Goal: Information Seeking & Learning: Learn about a topic

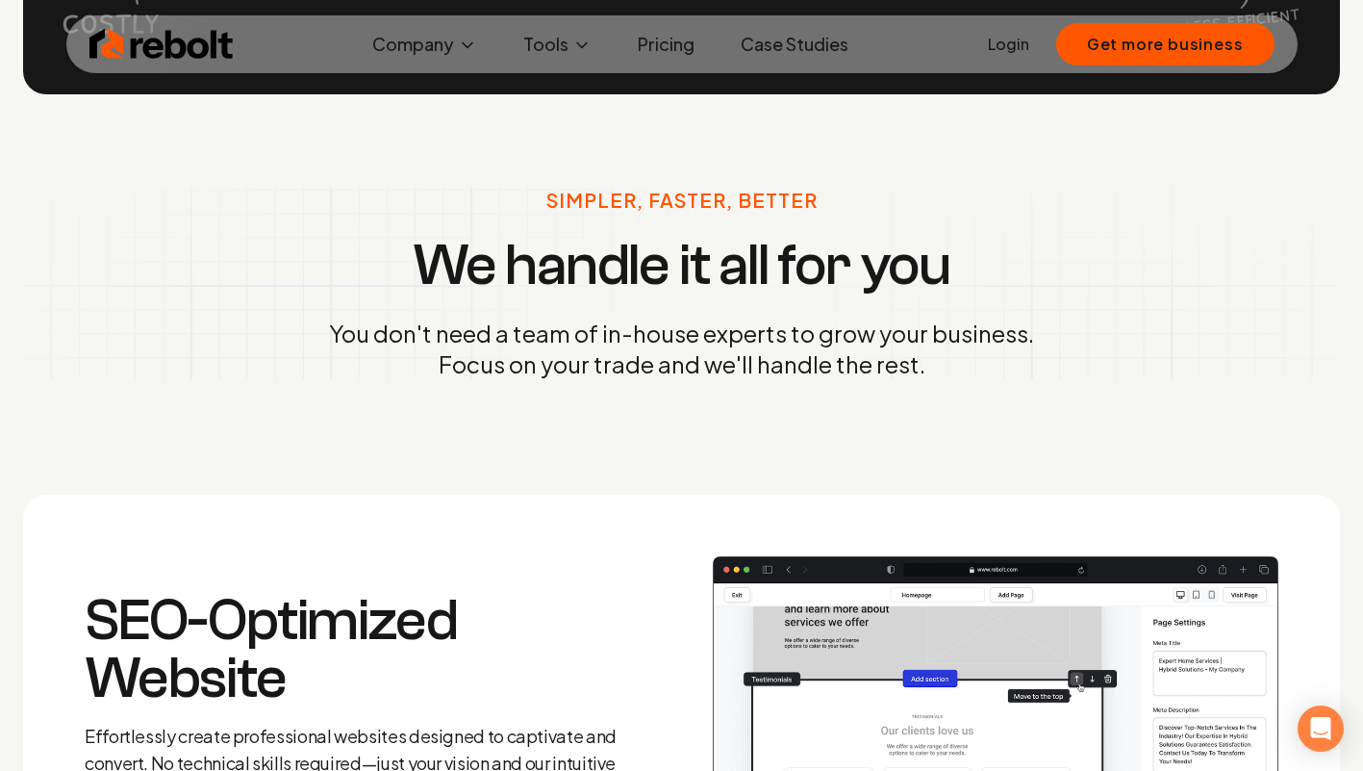
scroll to position [1910, 0]
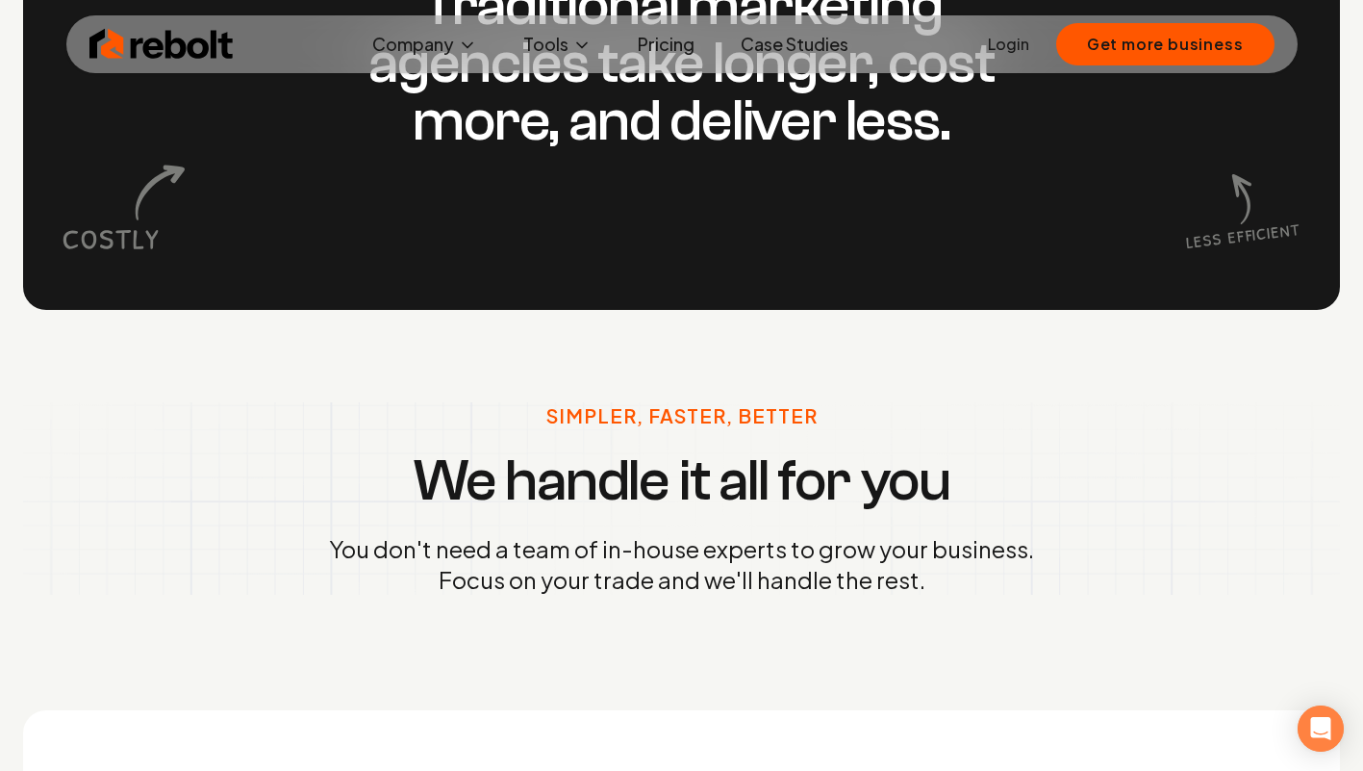
click at [654, 46] on link "Pricing" at bounding box center [666, 44] width 88 height 38
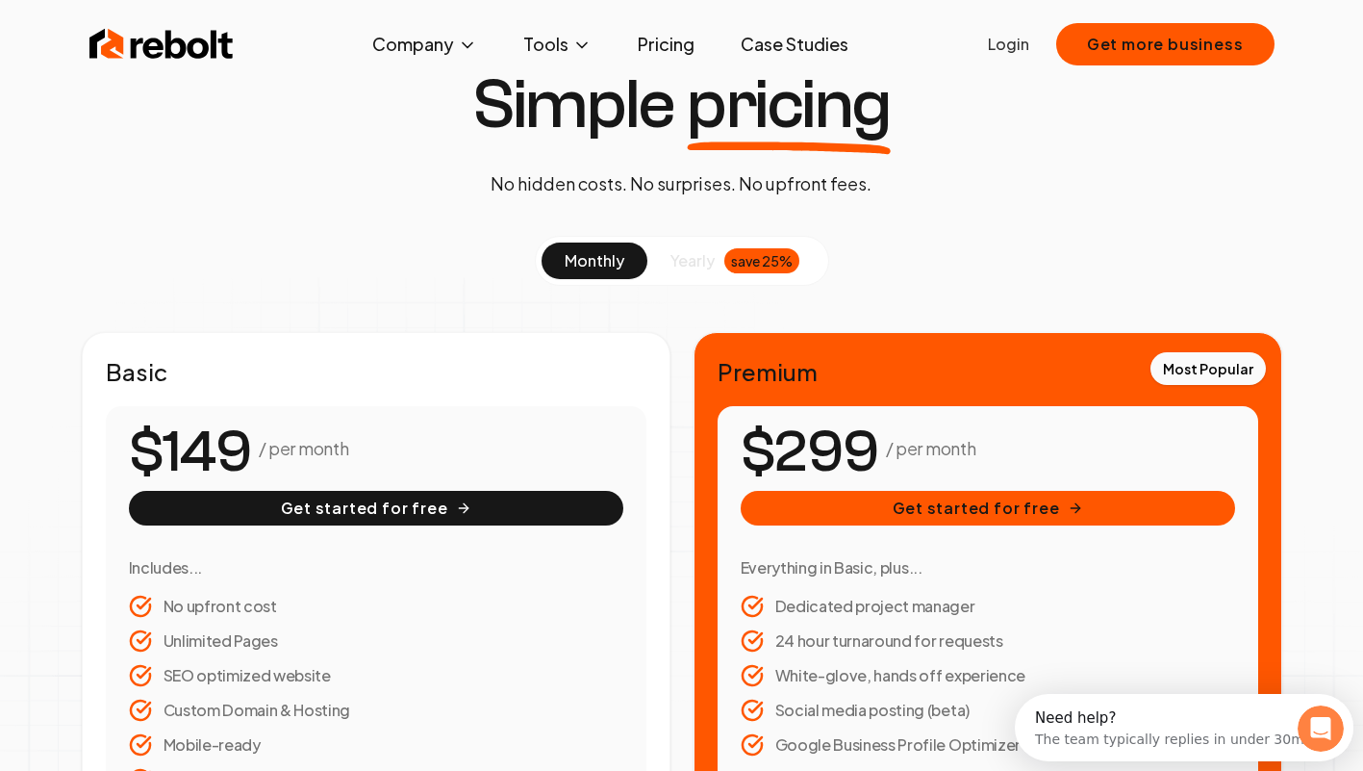
scroll to position [376, 0]
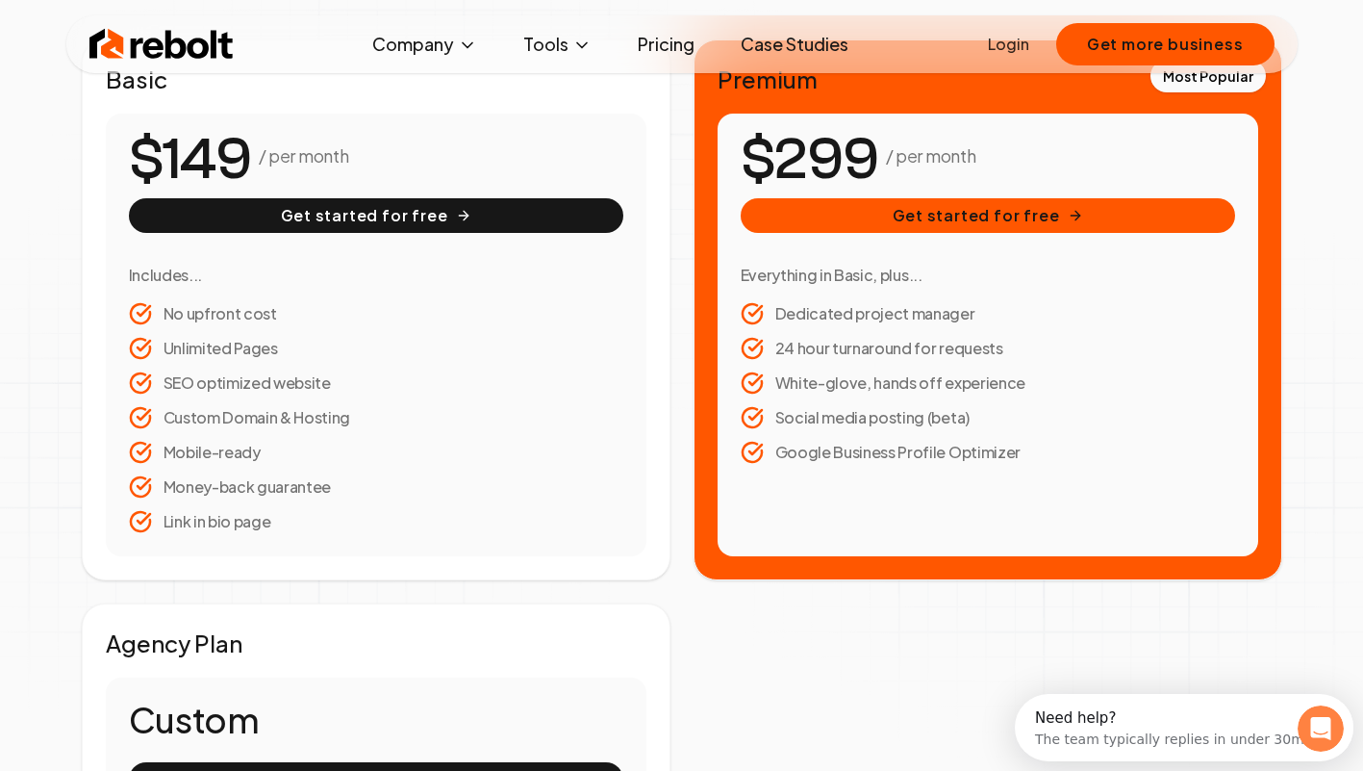
click at [252, 375] on li "SEO optimized website" at bounding box center [376, 382] width 495 height 23
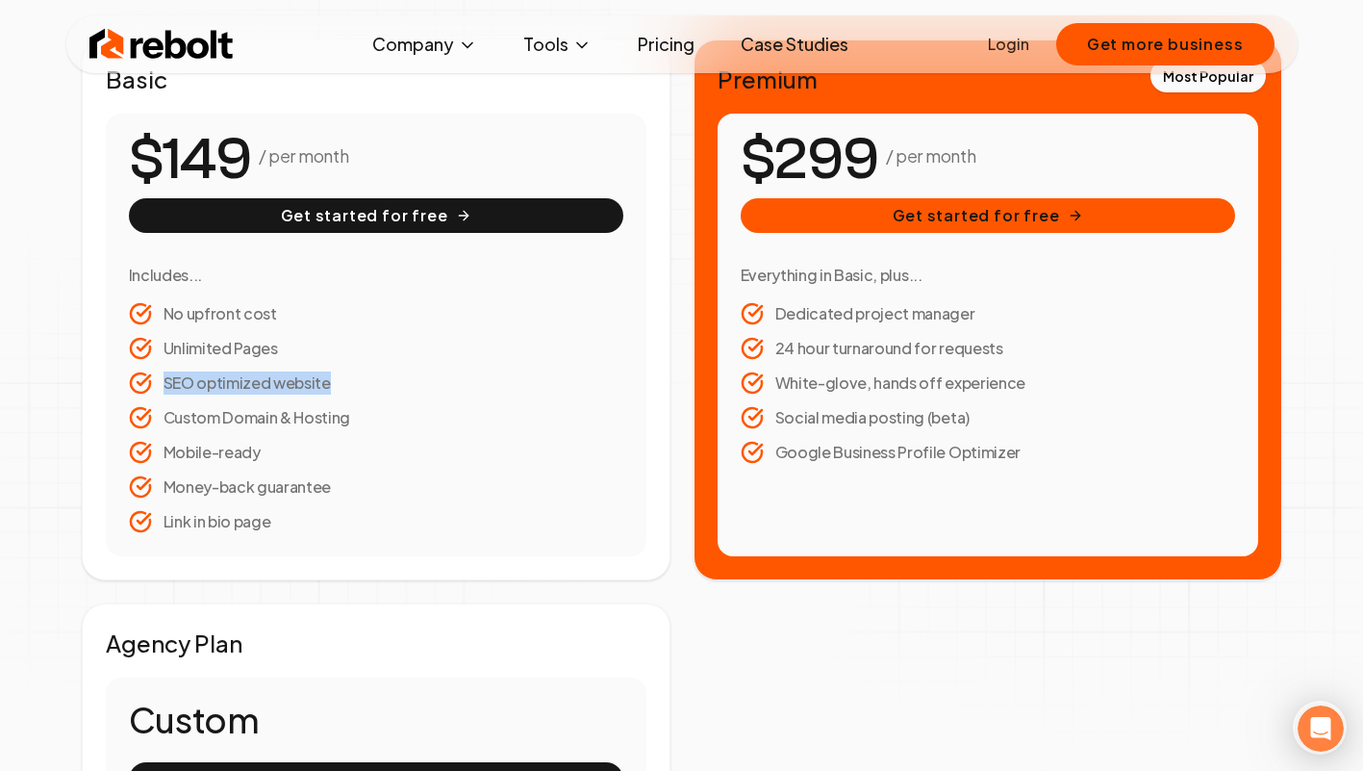
click at [252, 375] on li "SEO optimized website" at bounding box center [376, 382] width 495 height 23
click at [250, 419] on li "Custom Domain & Hosting" at bounding box center [376, 417] width 495 height 23
click at [273, 484] on li "Money-back guarantee" at bounding box center [376, 486] width 495 height 23
click at [853, 337] on li "24 hour turnaround for requests" at bounding box center [988, 348] width 495 height 23
click at [853, 335] on ul "Dedicated project manager 24 hour turnaround for requests White-glove, hands of…" at bounding box center [988, 383] width 495 height 162
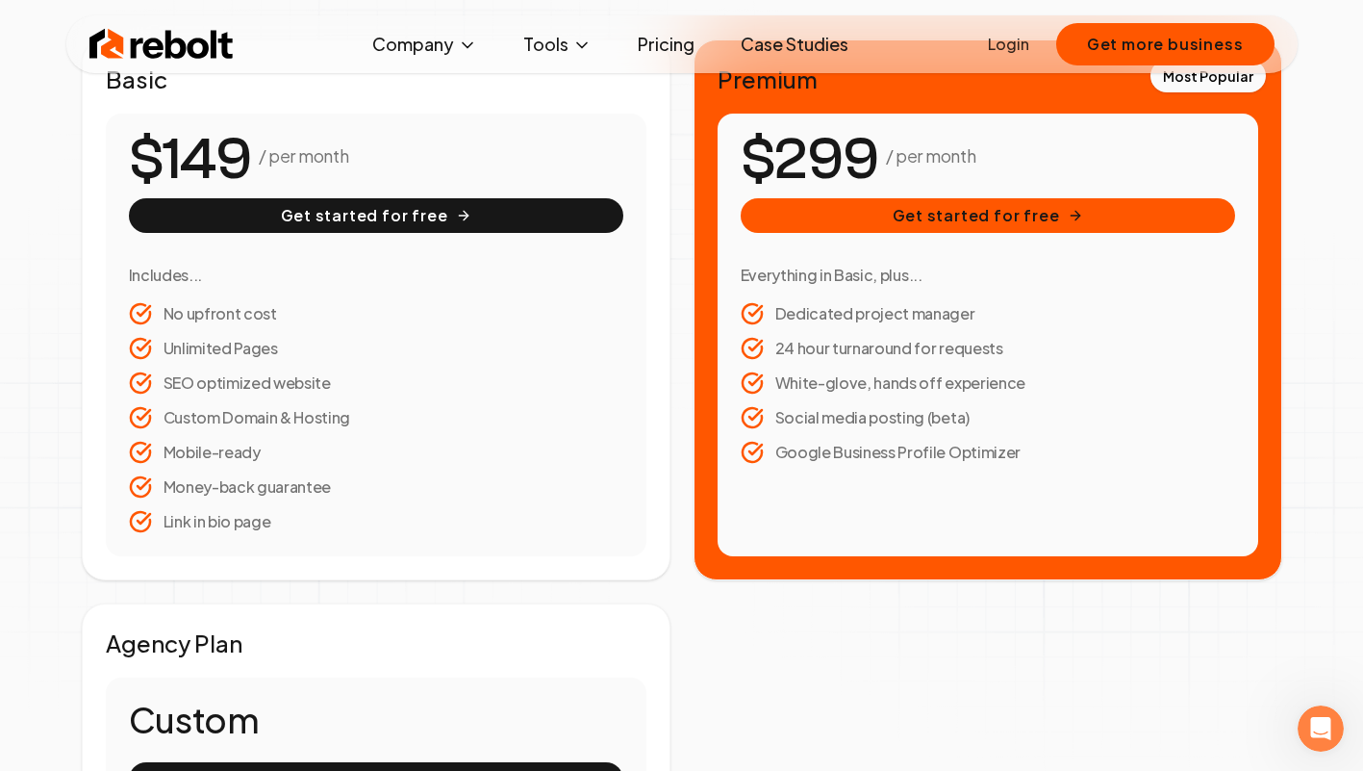
click at [870, 390] on li "White-glove, hands off experience" at bounding box center [988, 382] width 495 height 23
click at [873, 432] on ul "Dedicated project manager 24 hour turnaround for requests White-glove, hands of…" at bounding box center [988, 383] width 495 height 162
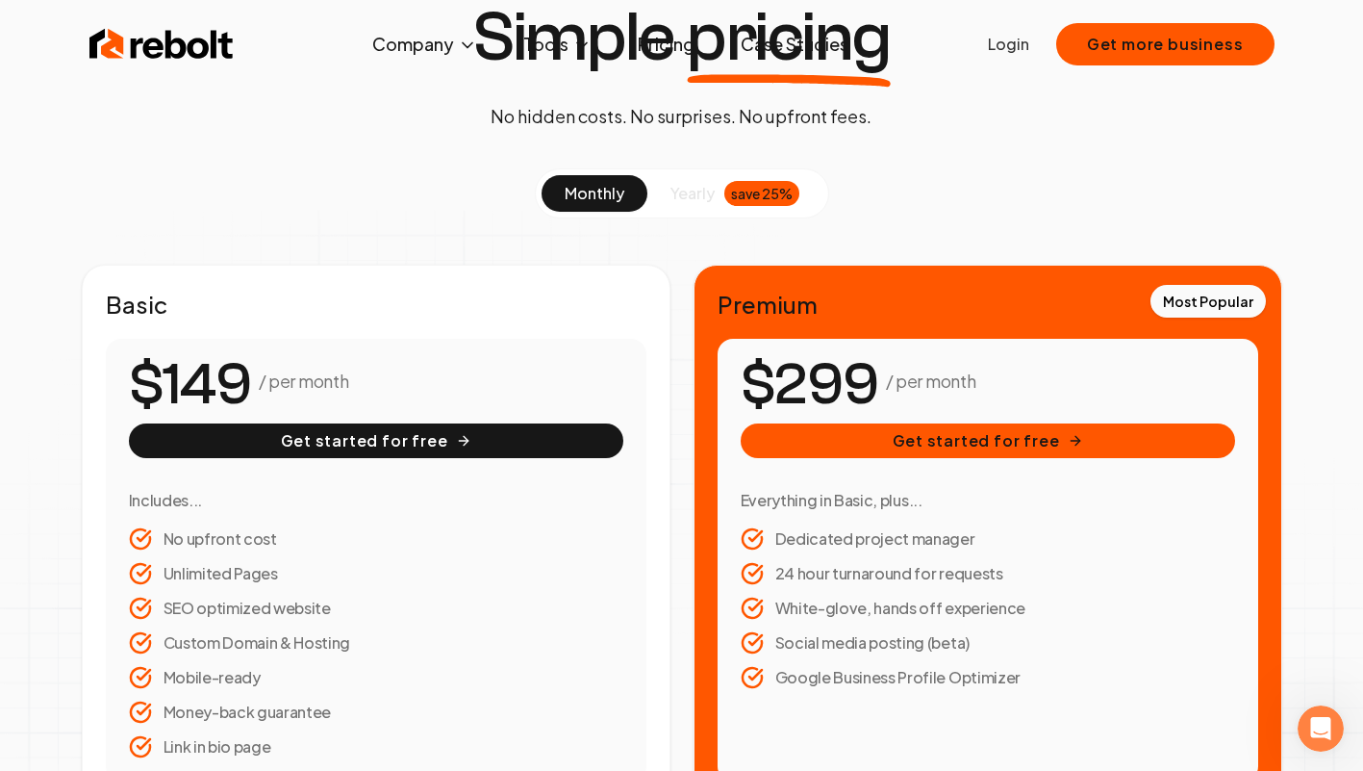
scroll to position [10, 0]
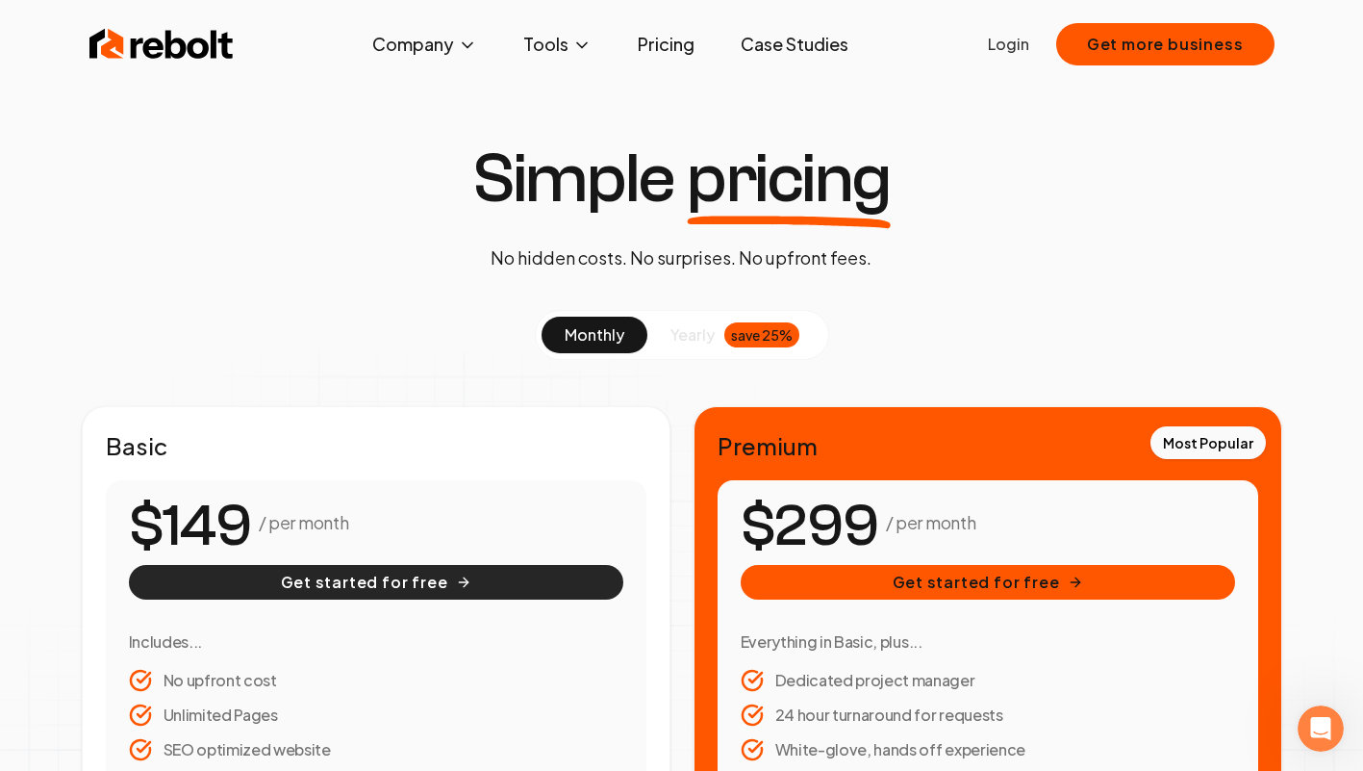
click at [429, 576] on button "Get started for free" at bounding box center [376, 582] width 495 height 35
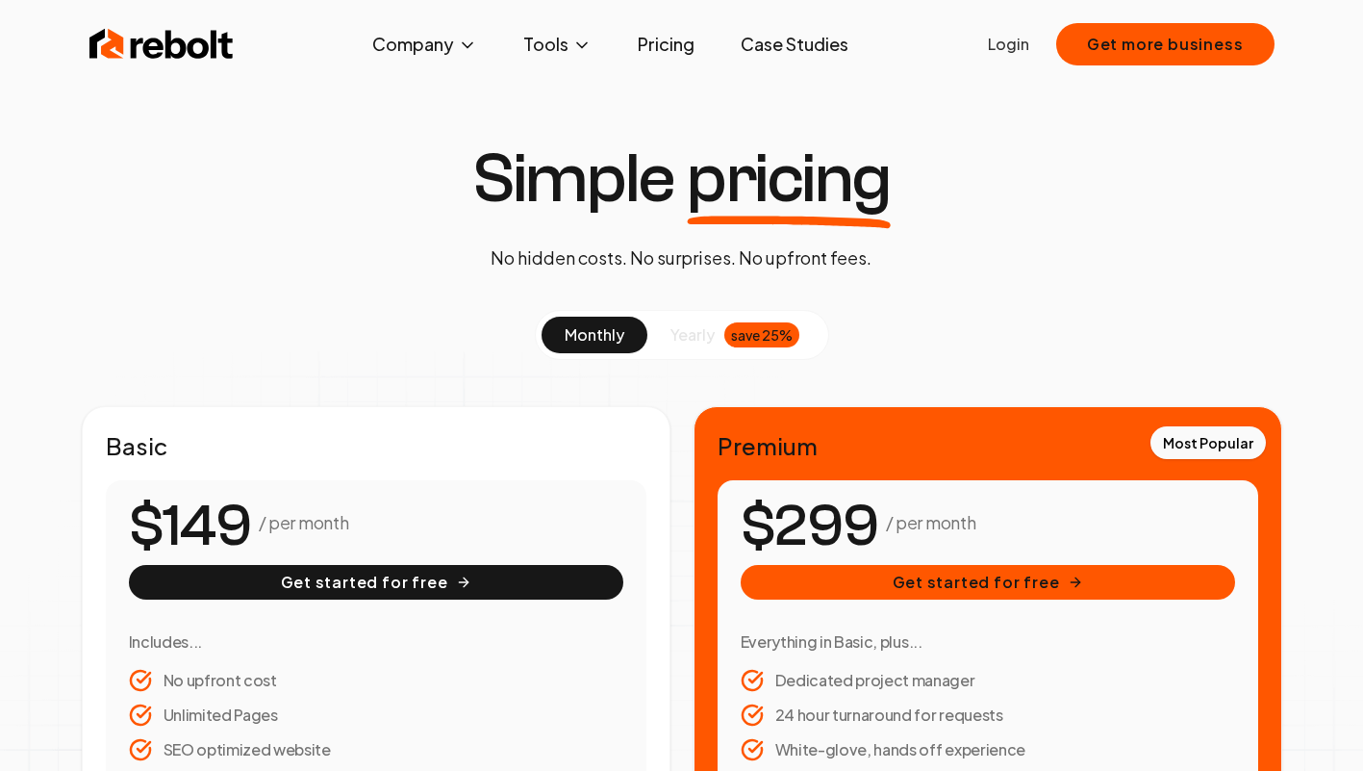
scroll to position [10, 0]
click at [196, 55] on img at bounding box center [161, 44] width 144 height 38
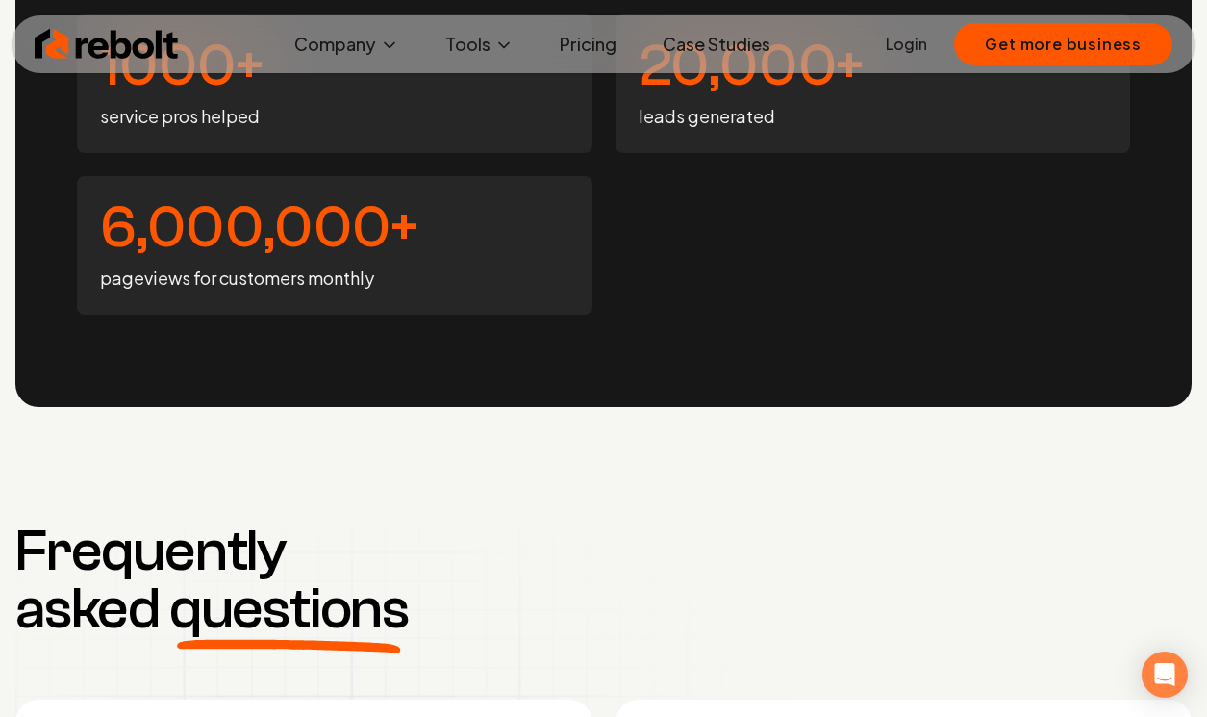
scroll to position [7673, 0]
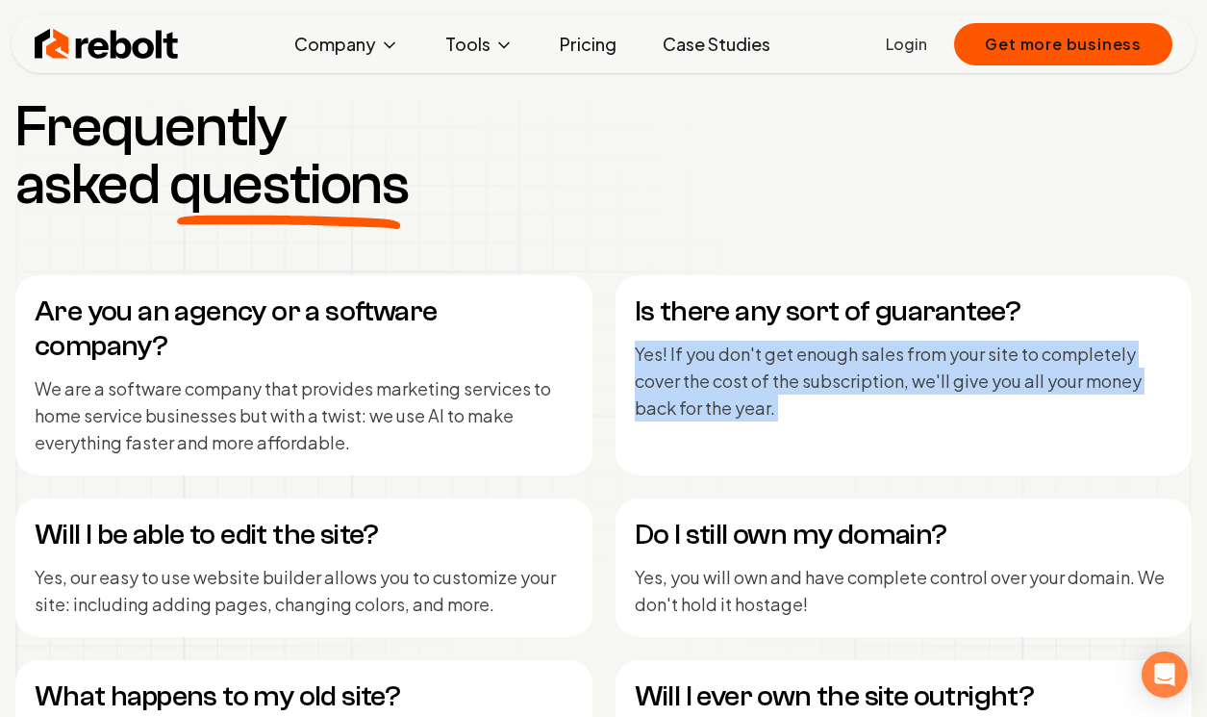
scroll to position [7961, 0]
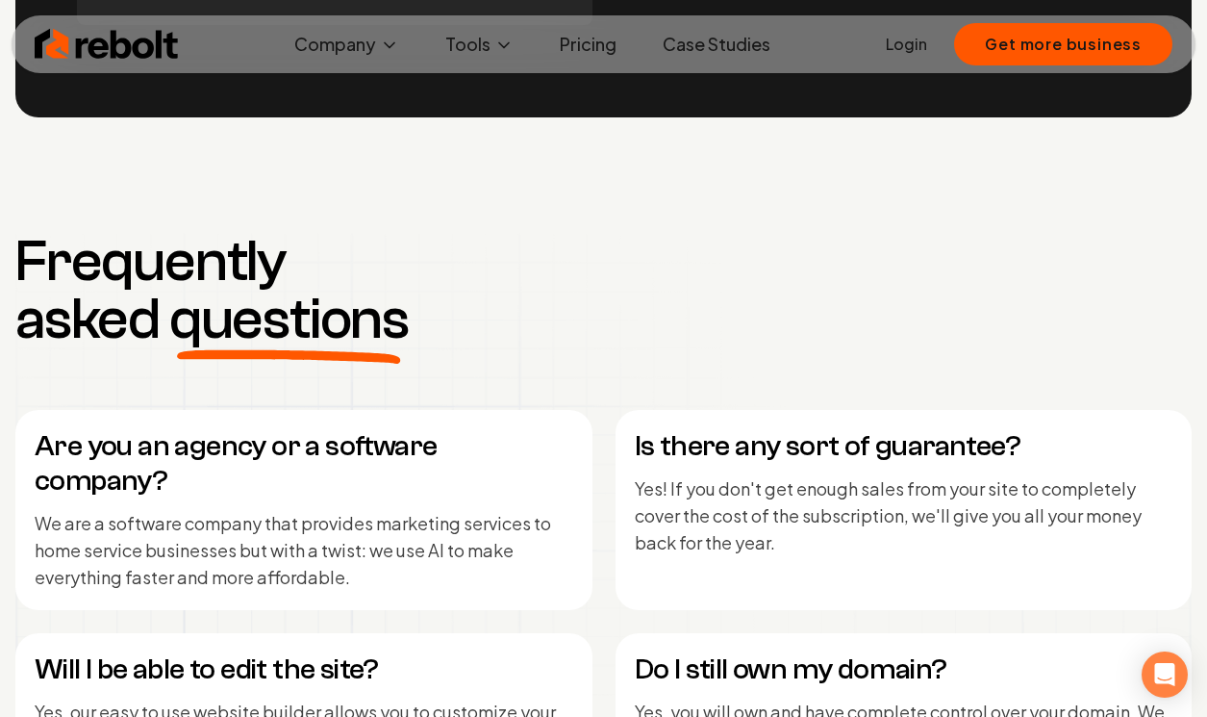
drag, startPoint x: 800, startPoint y: 248, endPoint x: 822, endPoint y: 214, distance: 41.1
